Goal: Transaction & Acquisition: Purchase product/service

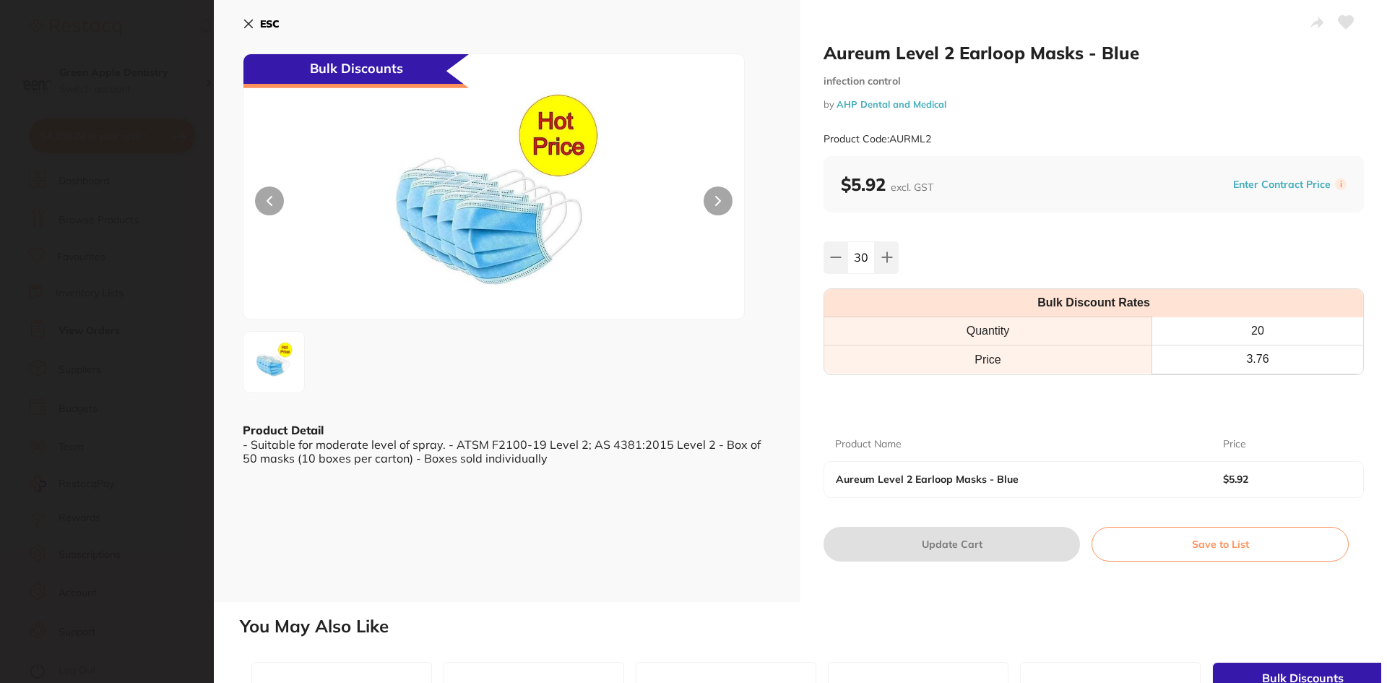
scroll to position [3468, 0]
click at [252, 16] on button "ESC" at bounding box center [261, 24] width 37 height 25
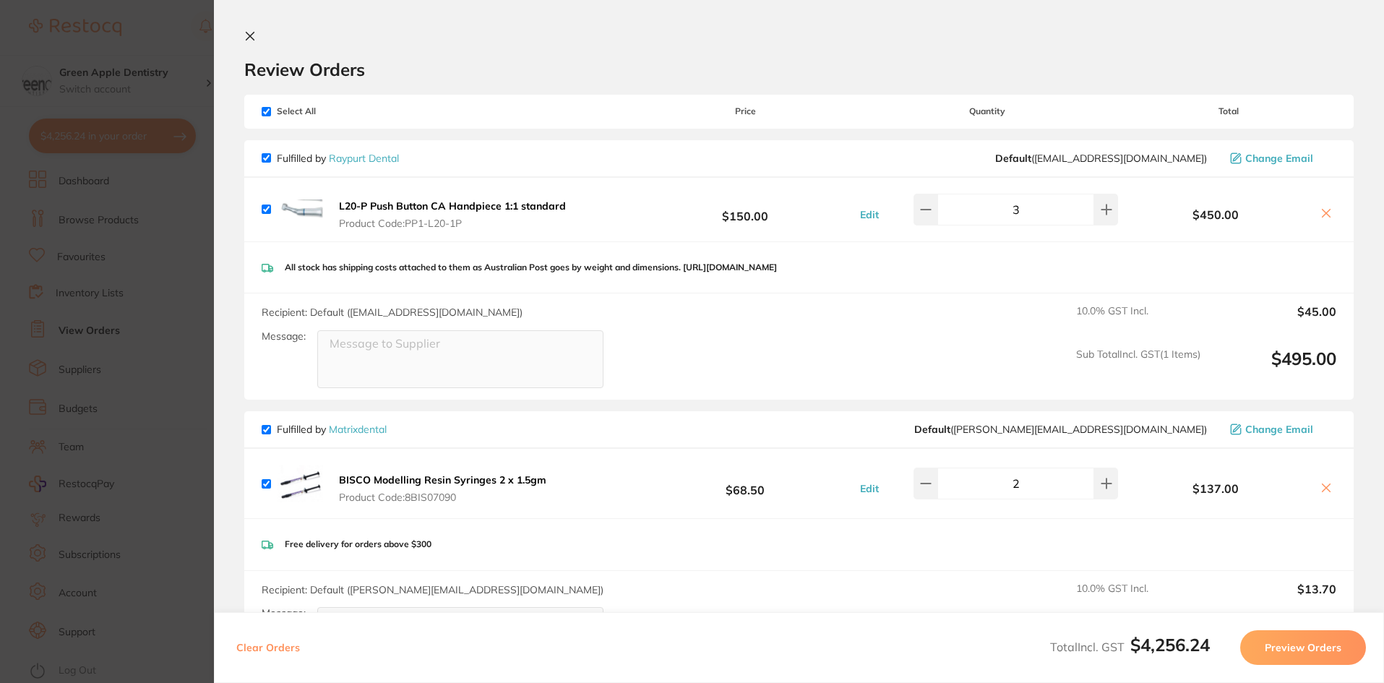
scroll to position [0, 0]
click at [247, 31] on icon at bounding box center [250, 36] width 12 height 12
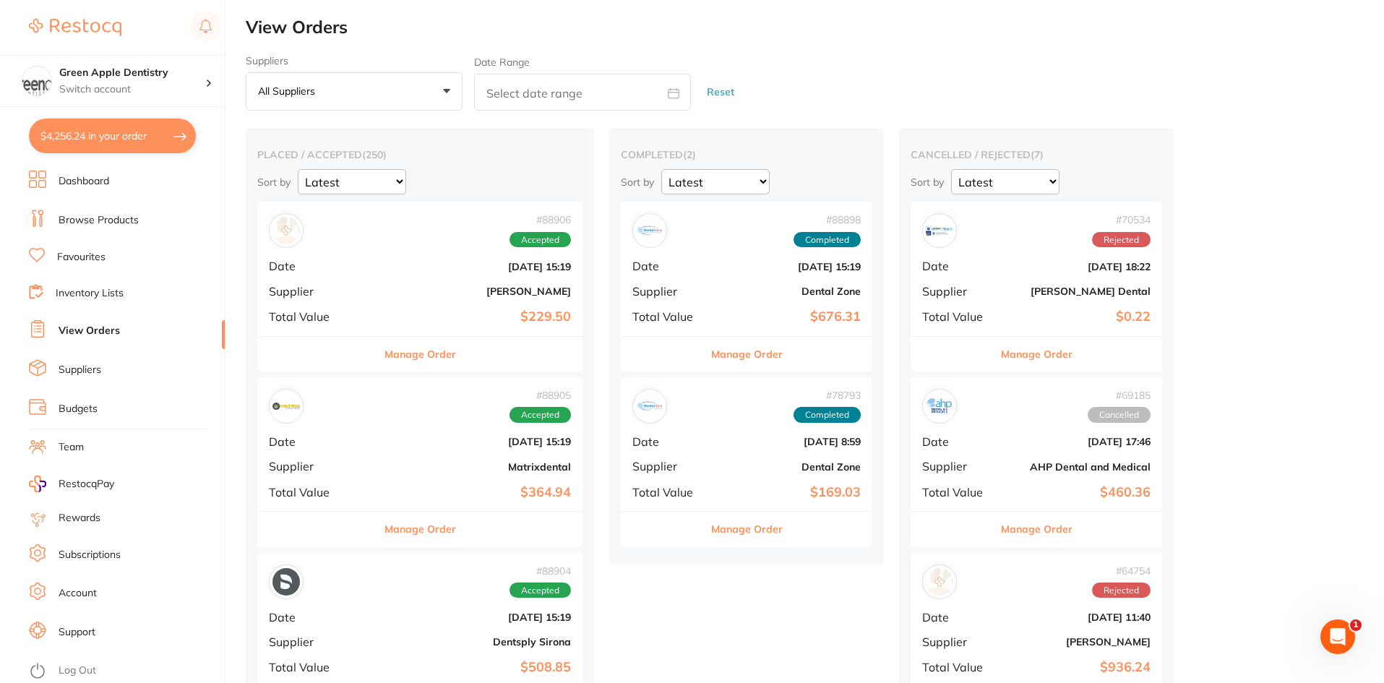
click at [128, 225] on link "Browse Products" at bounding box center [99, 220] width 80 height 14
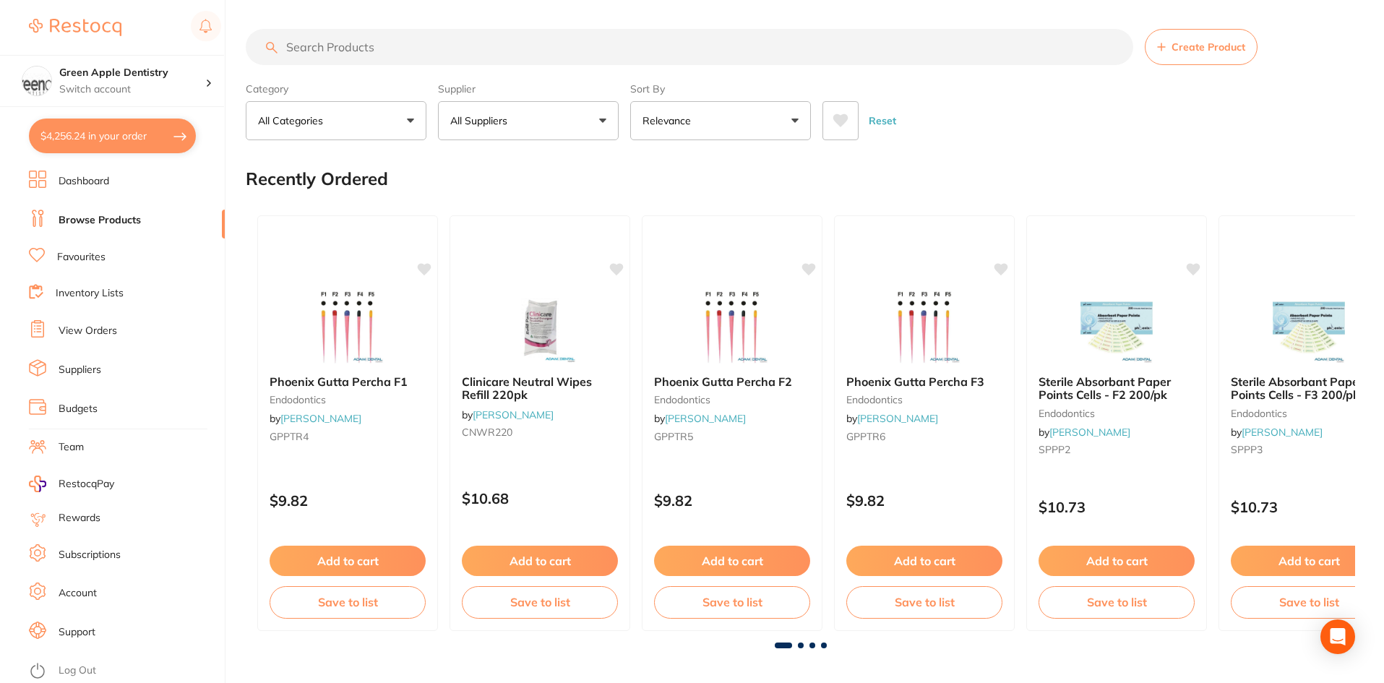
click at [369, 53] on input "search" at bounding box center [689, 47] width 887 height 36
click at [386, 53] on input "search" at bounding box center [689, 47] width 887 height 36
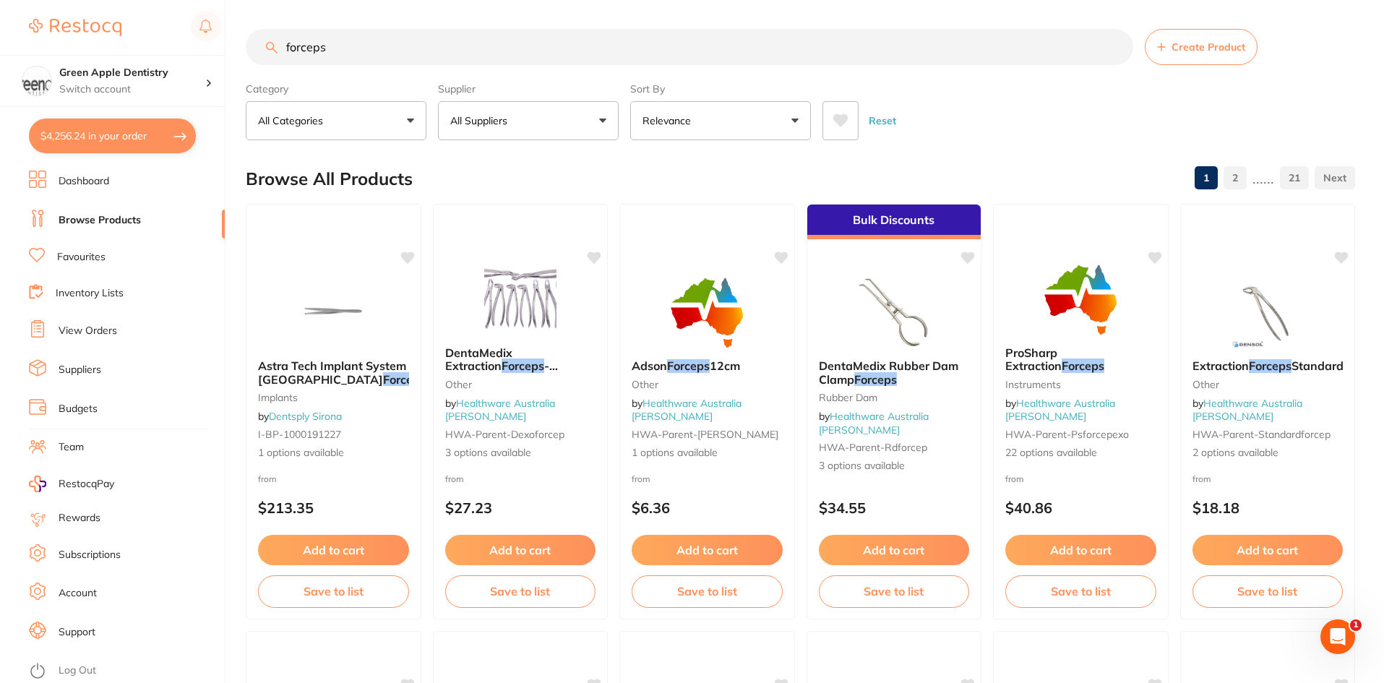
click at [519, 123] on button "All Suppliers" at bounding box center [528, 120] width 181 height 39
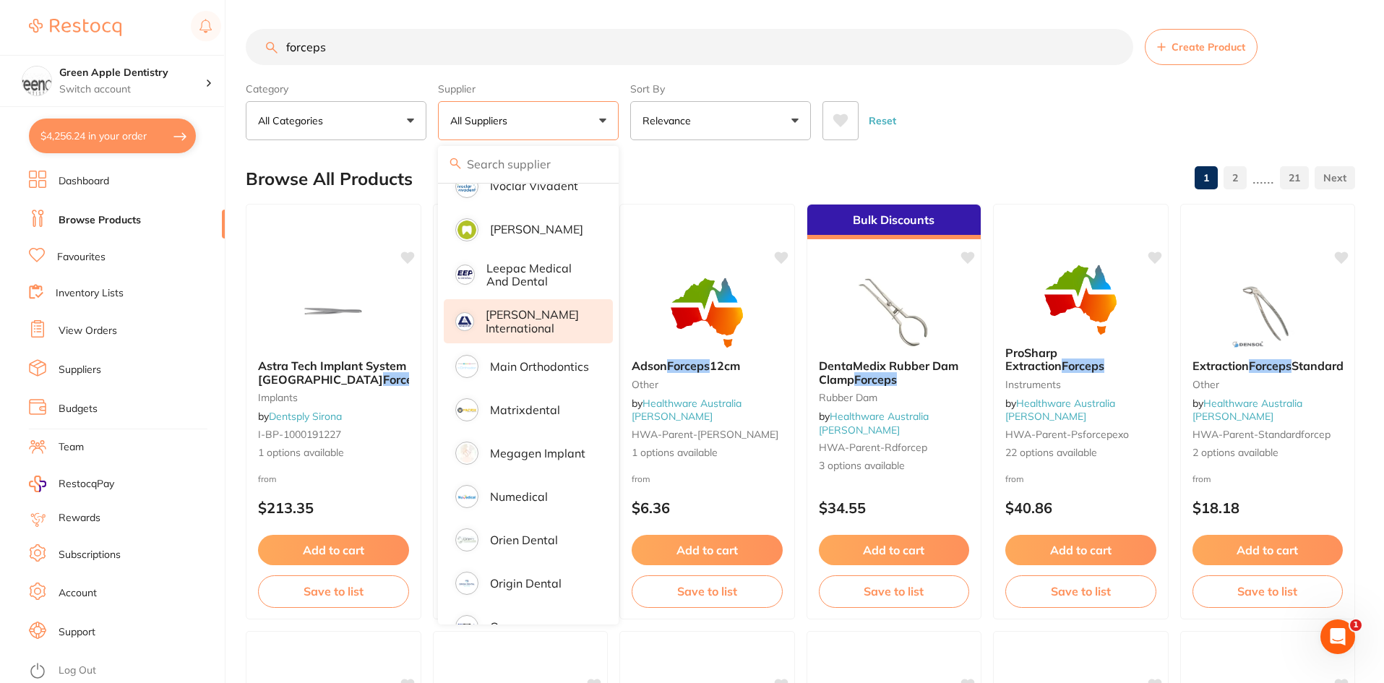
scroll to position [723, 0]
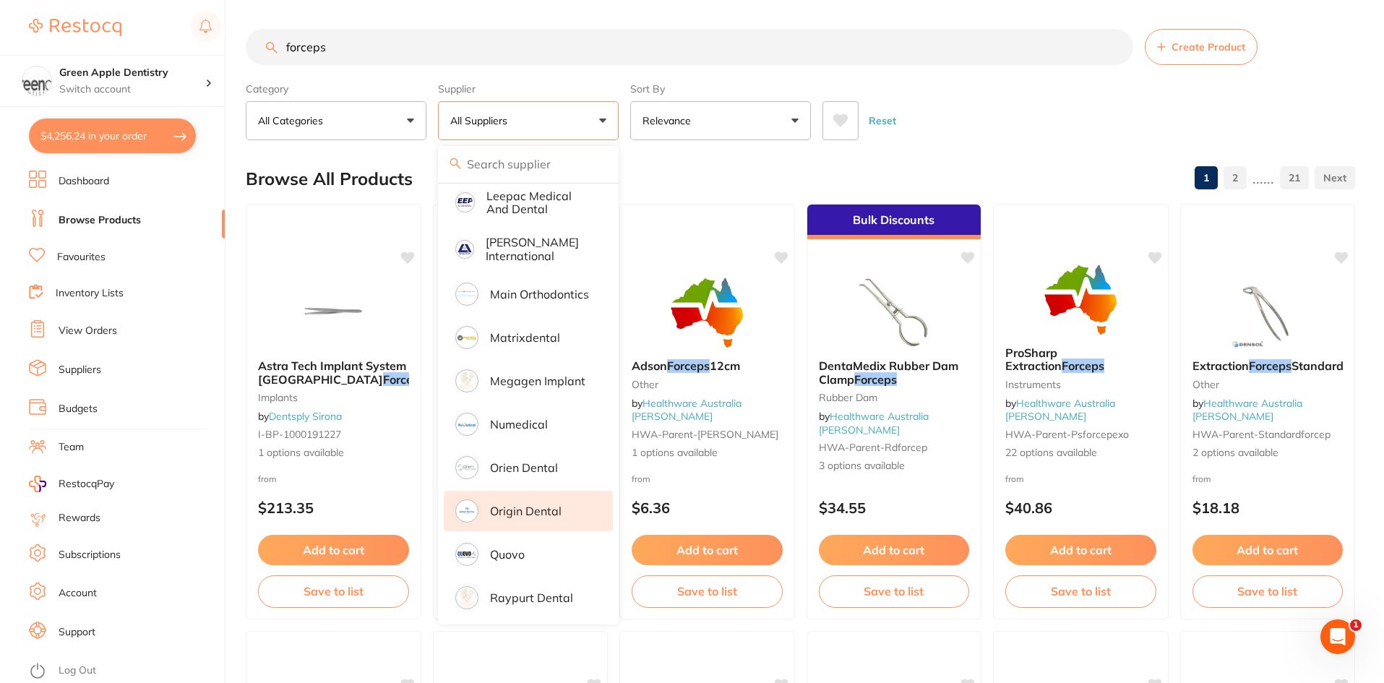
click at [520, 491] on li "Origin Dental" at bounding box center [528, 511] width 169 height 40
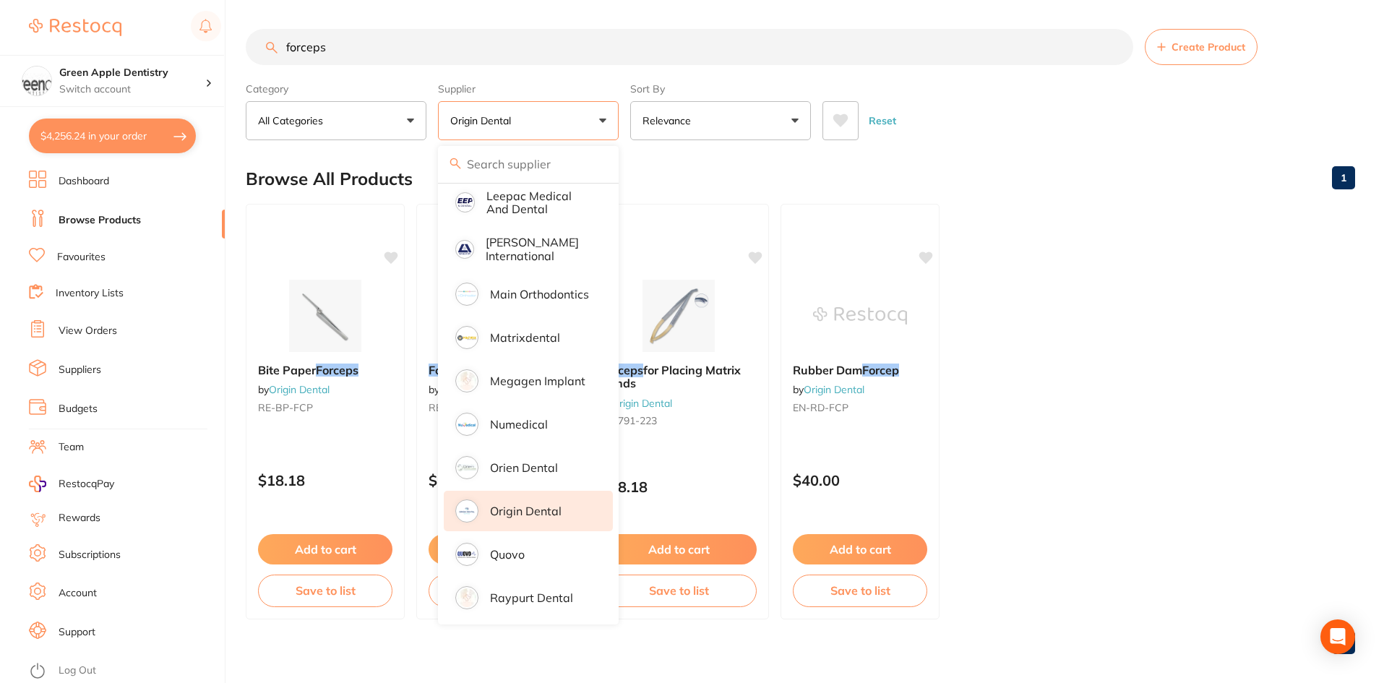
click at [1034, 278] on ul "Bite Paper Forceps by Origin Dental RE-BP-FCP $18.18 Add to cart Save to list F…" at bounding box center [800, 411] width 1109 height 415
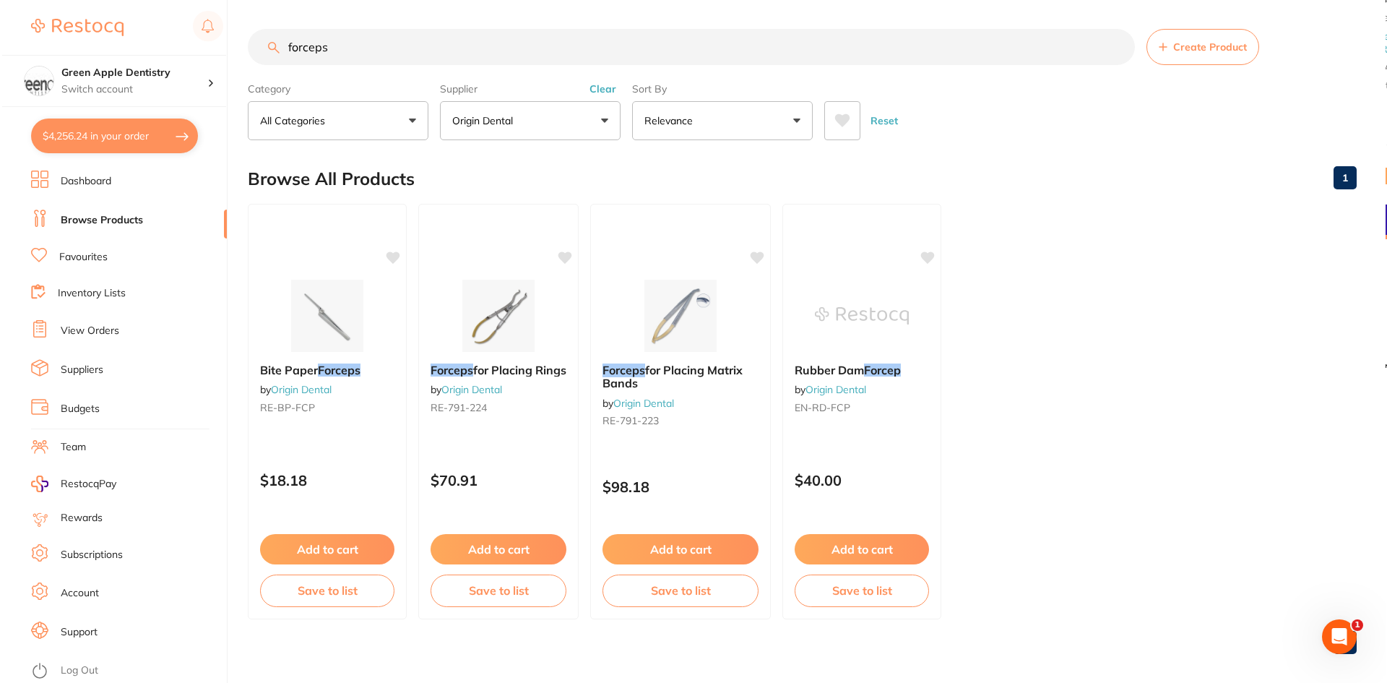
scroll to position [0, 0]
click at [528, 301] on img at bounding box center [496, 314] width 95 height 73
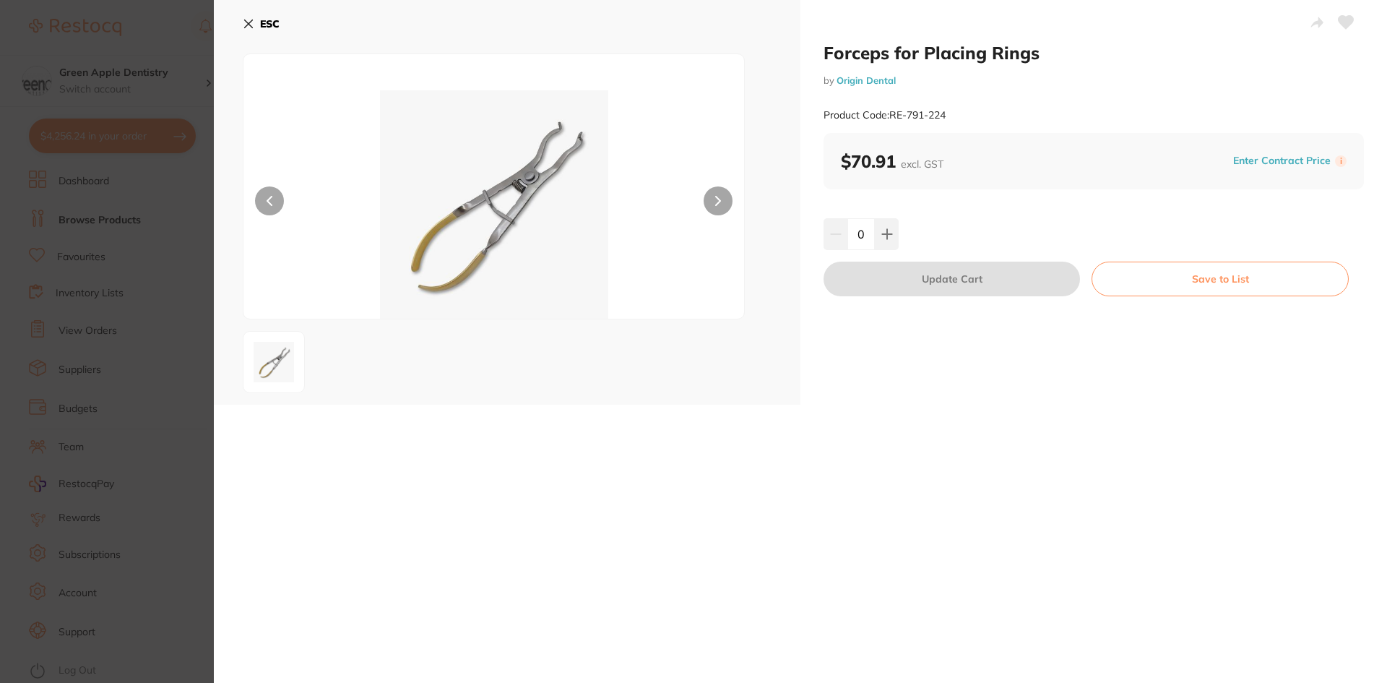
click at [250, 22] on icon at bounding box center [249, 24] width 8 height 8
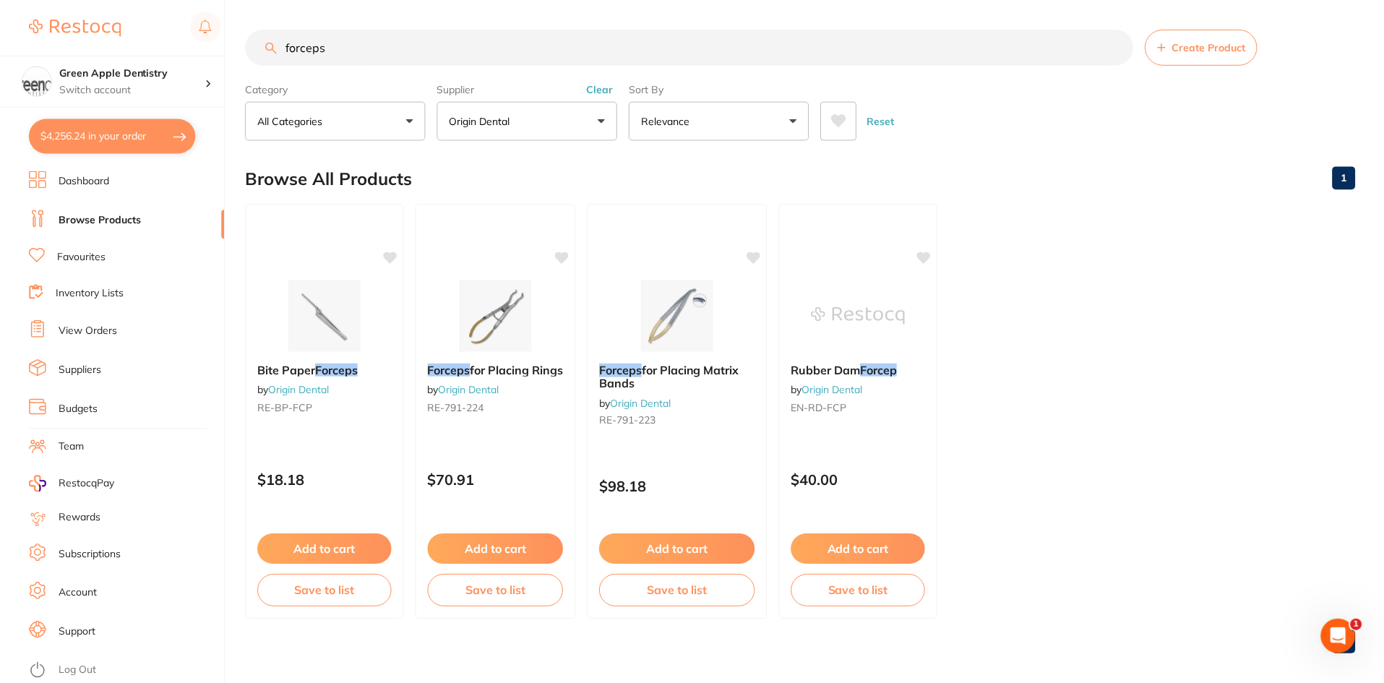
scroll to position [1, 0]
click at [676, 303] on img at bounding box center [678, 313] width 95 height 73
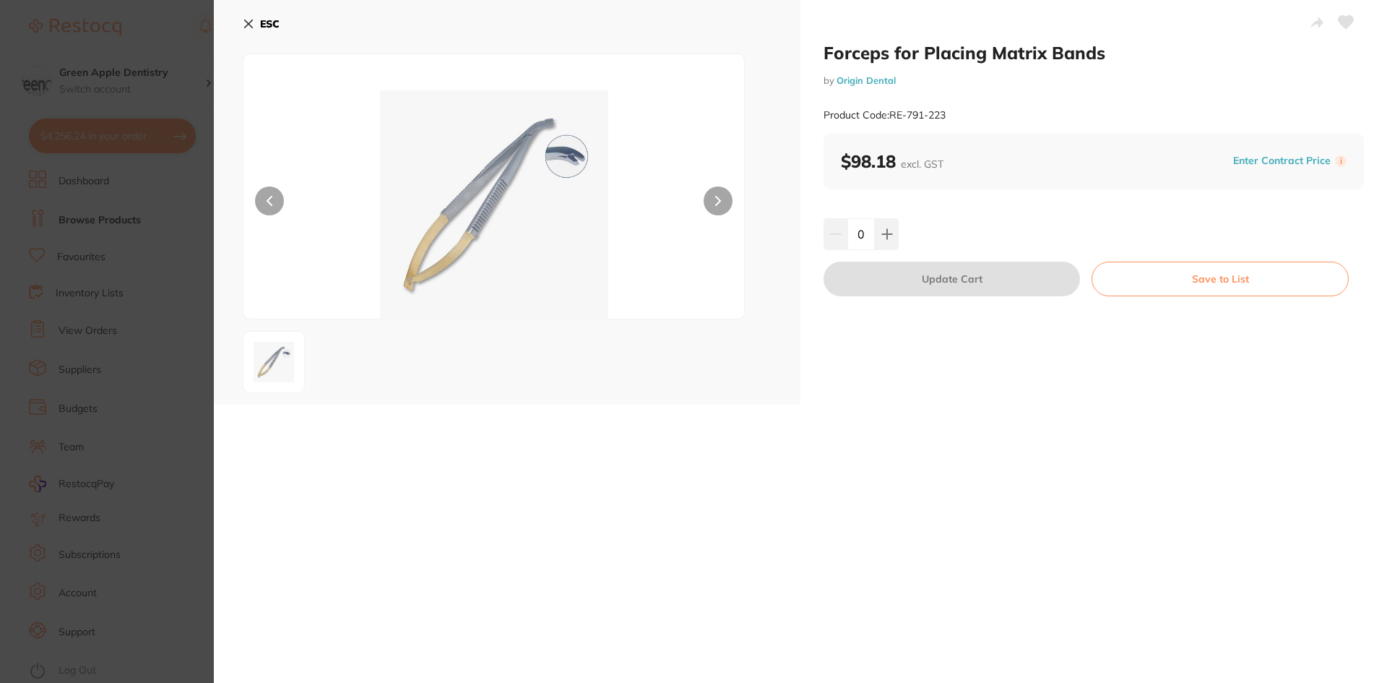
click at [248, 27] on icon at bounding box center [249, 24] width 12 height 12
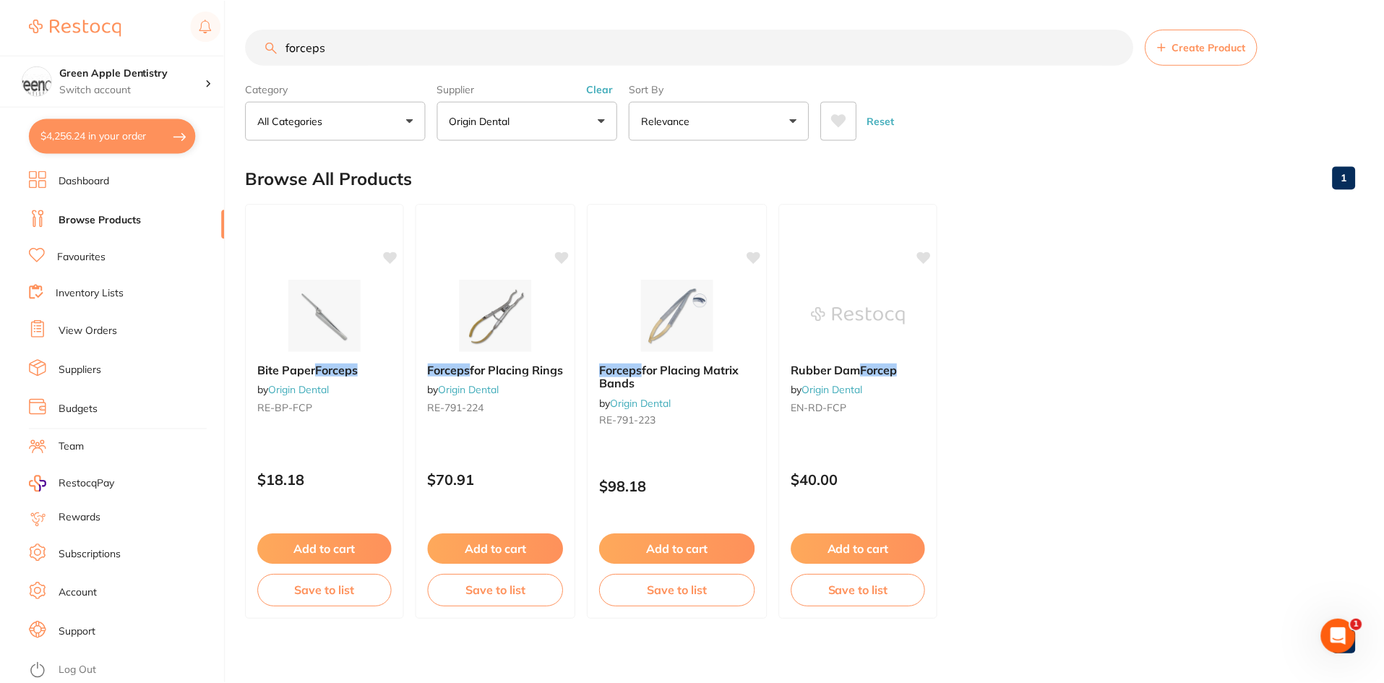
scroll to position [1, 0]
click at [494, 53] on input "forceps" at bounding box center [689, 46] width 887 height 36
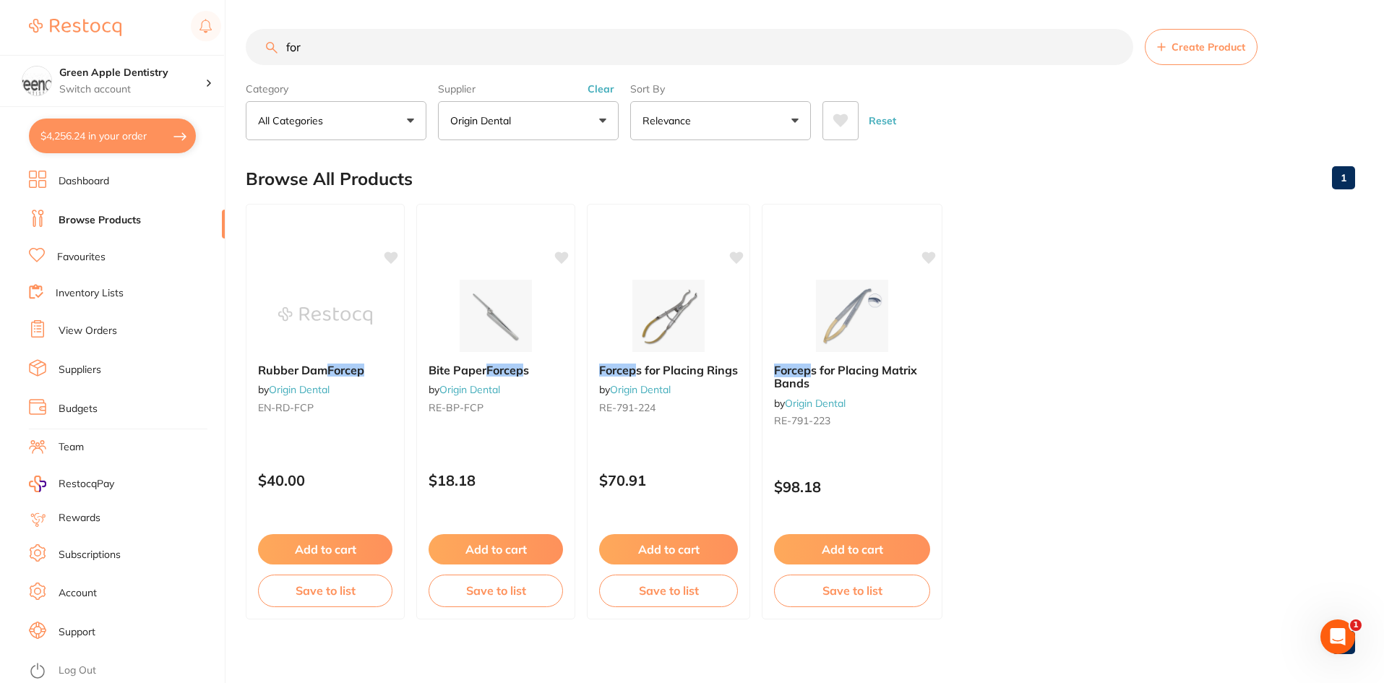
scroll to position [0, 0]
type input "f"
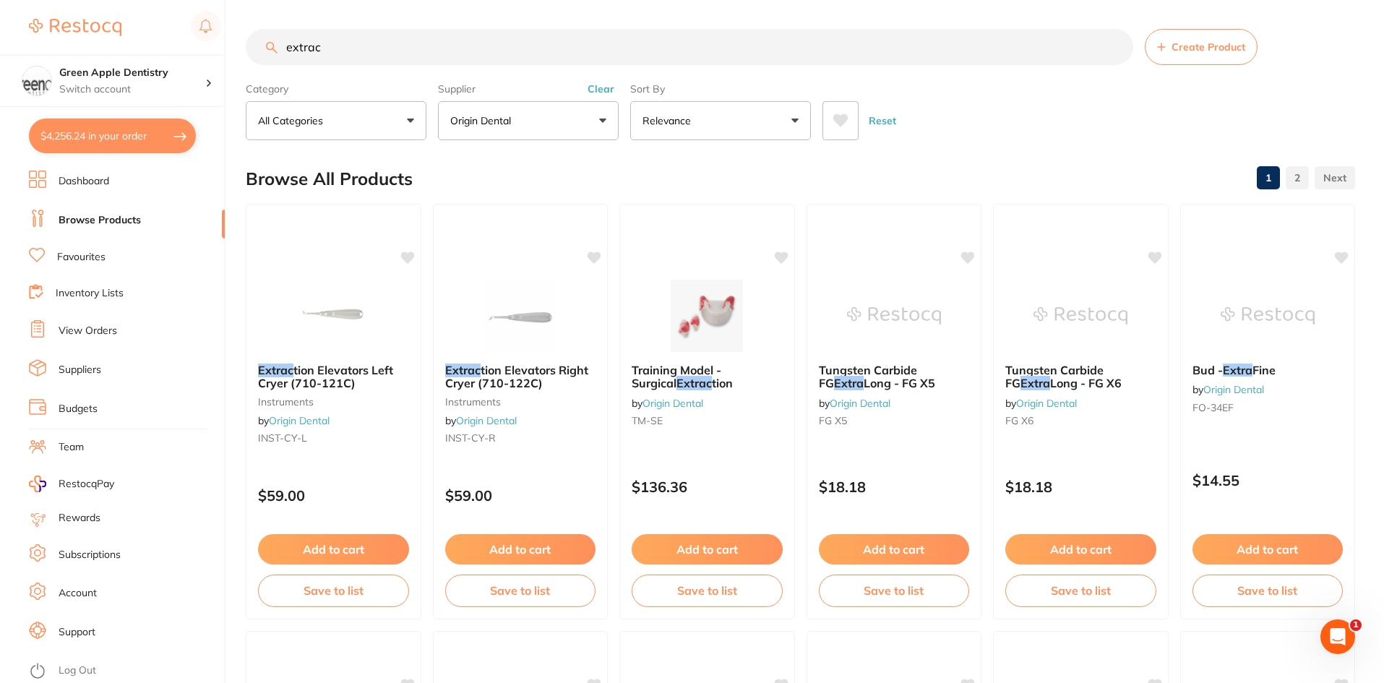
scroll to position [72, 0]
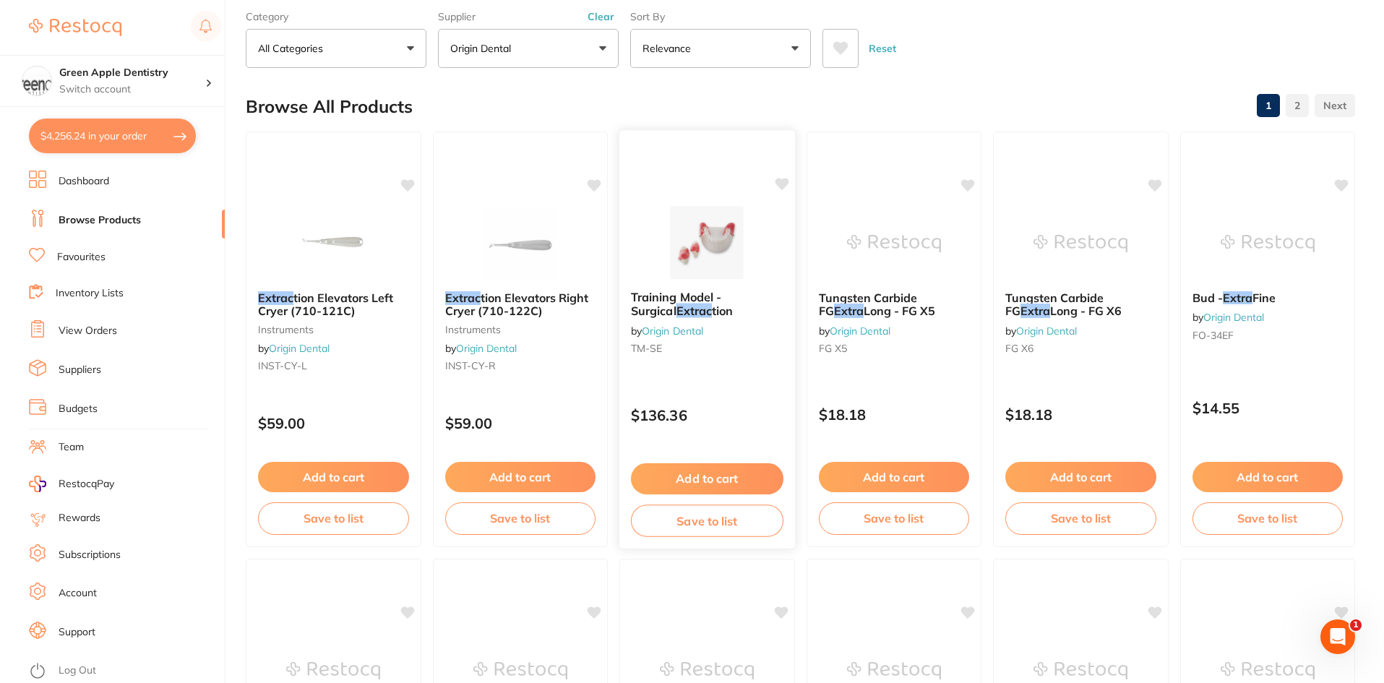
type input "extrac"
click at [769, 253] on div at bounding box center [707, 242] width 176 height 73
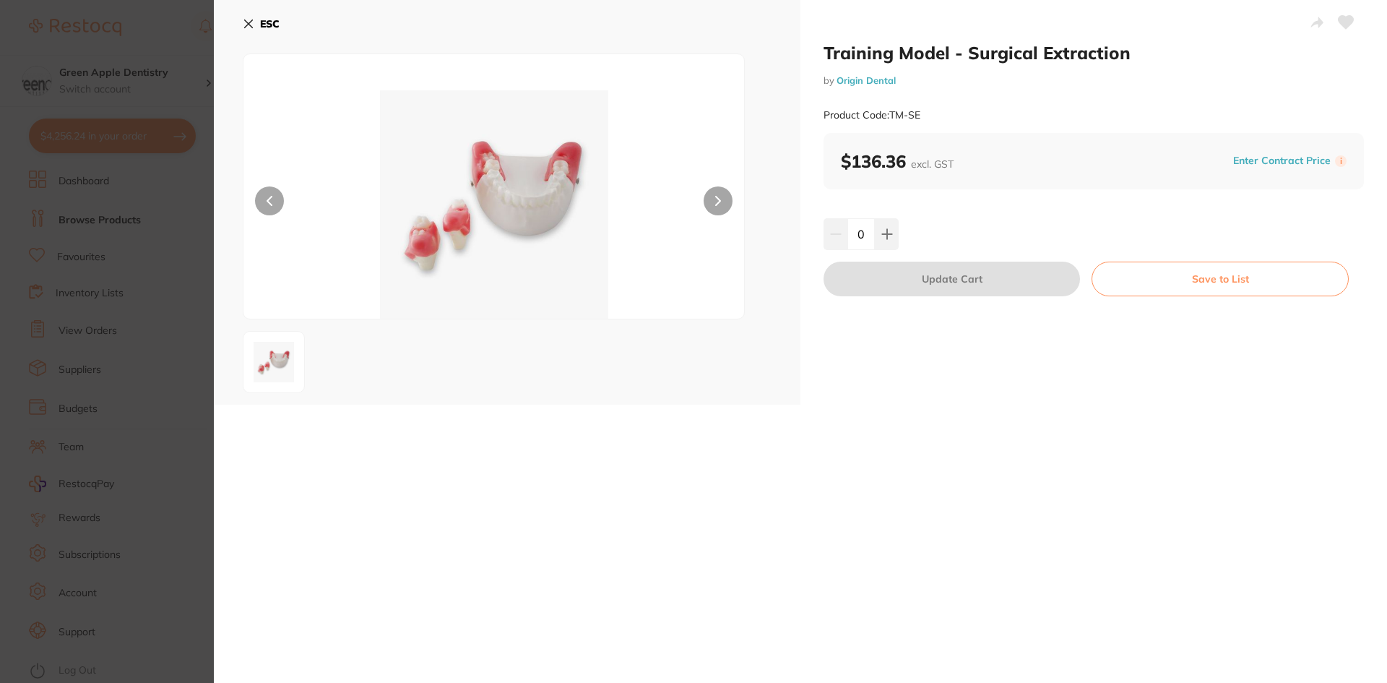
click at [280, 21] on b "ESC" at bounding box center [270, 23] width 20 height 13
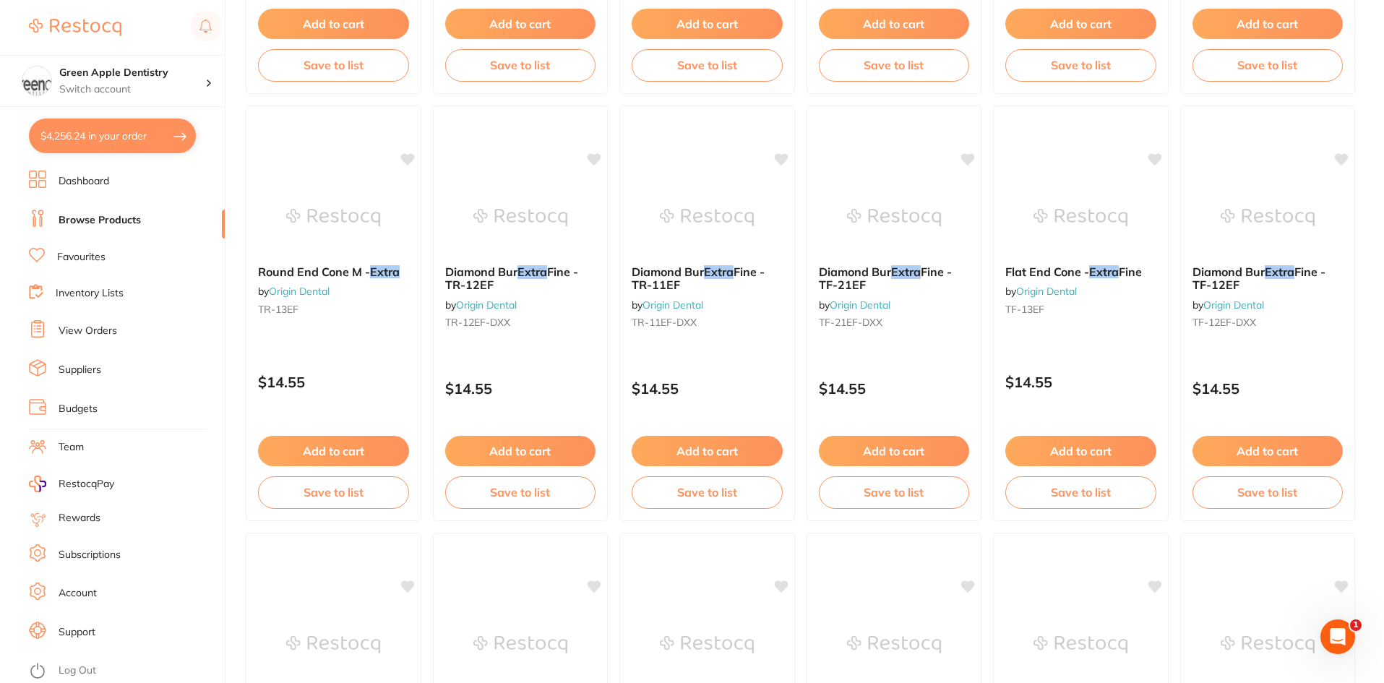
scroll to position [2095, 0]
